Goal: Information Seeking & Learning: Learn about a topic

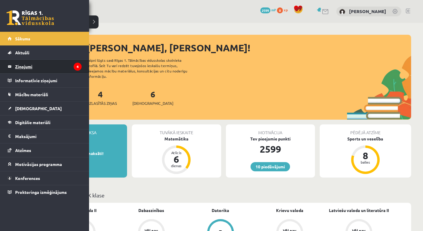
click at [25, 66] on legend "Ziņojumi 4" at bounding box center [48, 67] width 67 height 14
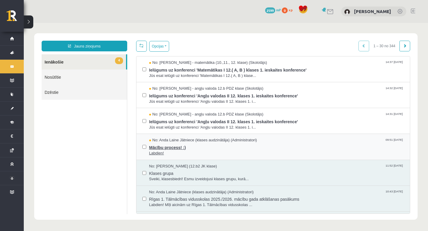
click at [156, 147] on span "Mācību process! :)" at bounding box center [276, 146] width 255 height 7
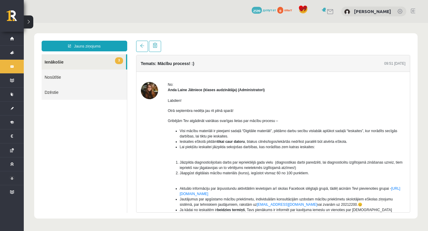
click at [273, 41] on div at bounding box center [273, 46] width 274 height 11
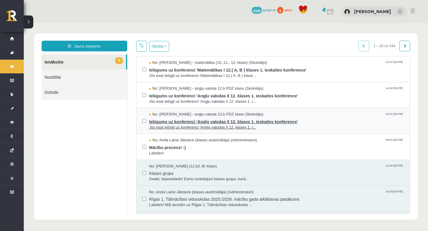
click at [169, 121] on span "Ielūgums uz konferenci 'Angļu valodas II 12. klases 1. ieskaites konference'" at bounding box center [276, 120] width 255 height 7
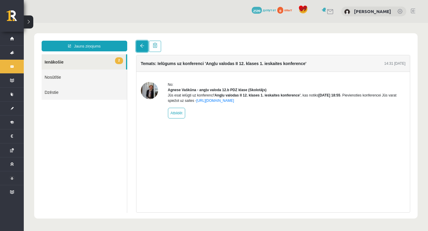
click at [143, 46] on span at bounding box center [142, 46] width 4 height 4
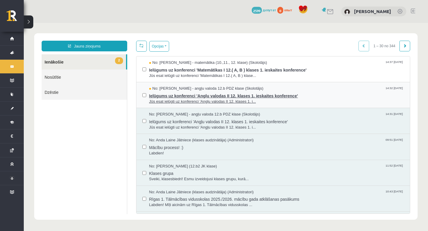
click at [165, 96] on span "Ielūgums uz konferenci 'Angļu valodas II 12. klases 1. ieskaites konference'" at bounding box center [276, 94] width 255 height 7
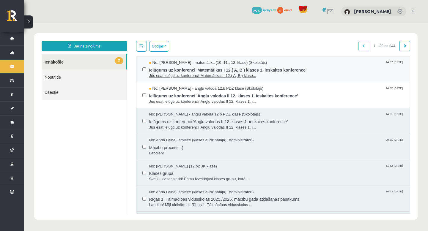
click at [162, 71] on span "Ielūgums uz konferenci 'Matemātikas I 12.( A, B ) klases 1. ieskaites konferenc…" at bounding box center [276, 69] width 255 height 7
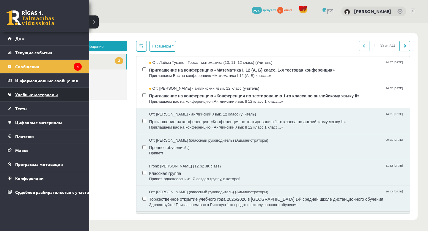
click at [28, 95] on font "Учебные материалы" at bounding box center [36, 94] width 43 height 5
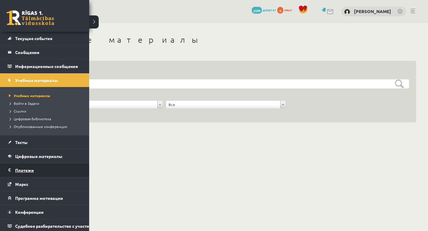
scroll to position [20, 0]
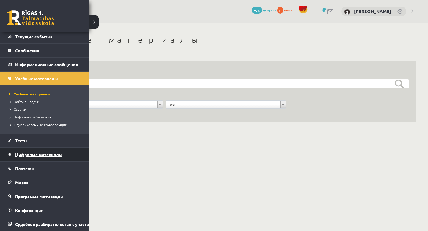
click at [27, 152] on font "Цифровые материалы" at bounding box center [38, 154] width 47 height 5
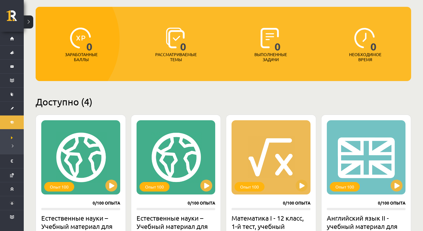
scroll to position [52, 0]
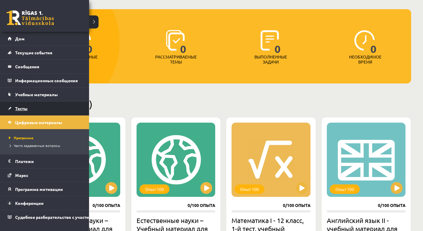
click at [20, 107] on font "Тесты" at bounding box center [21, 108] width 12 height 5
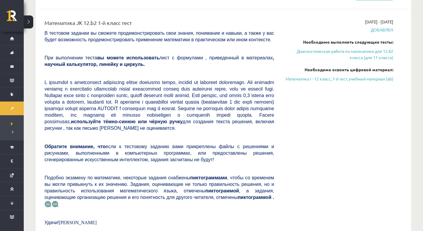
scroll to position [152, 0]
